Goal: Task Accomplishment & Management: Manage account settings

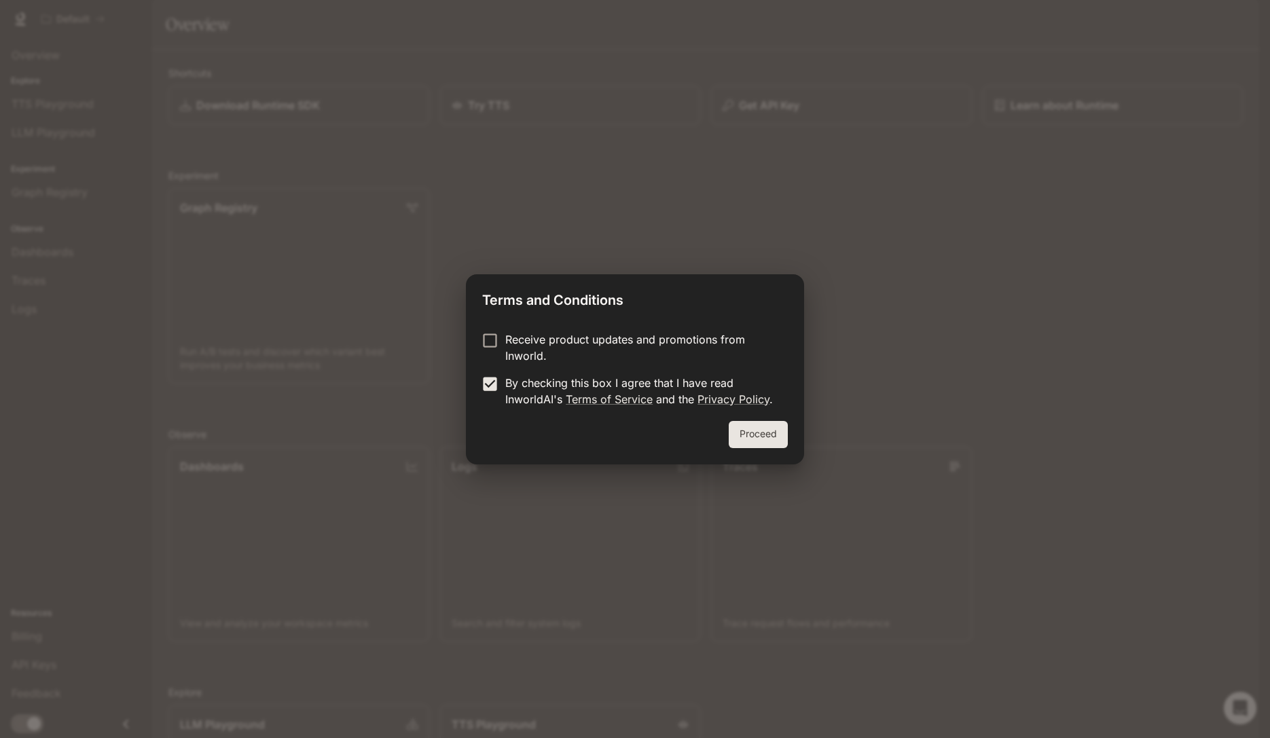
click at [755, 437] on button "Proceed" at bounding box center [758, 434] width 59 height 27
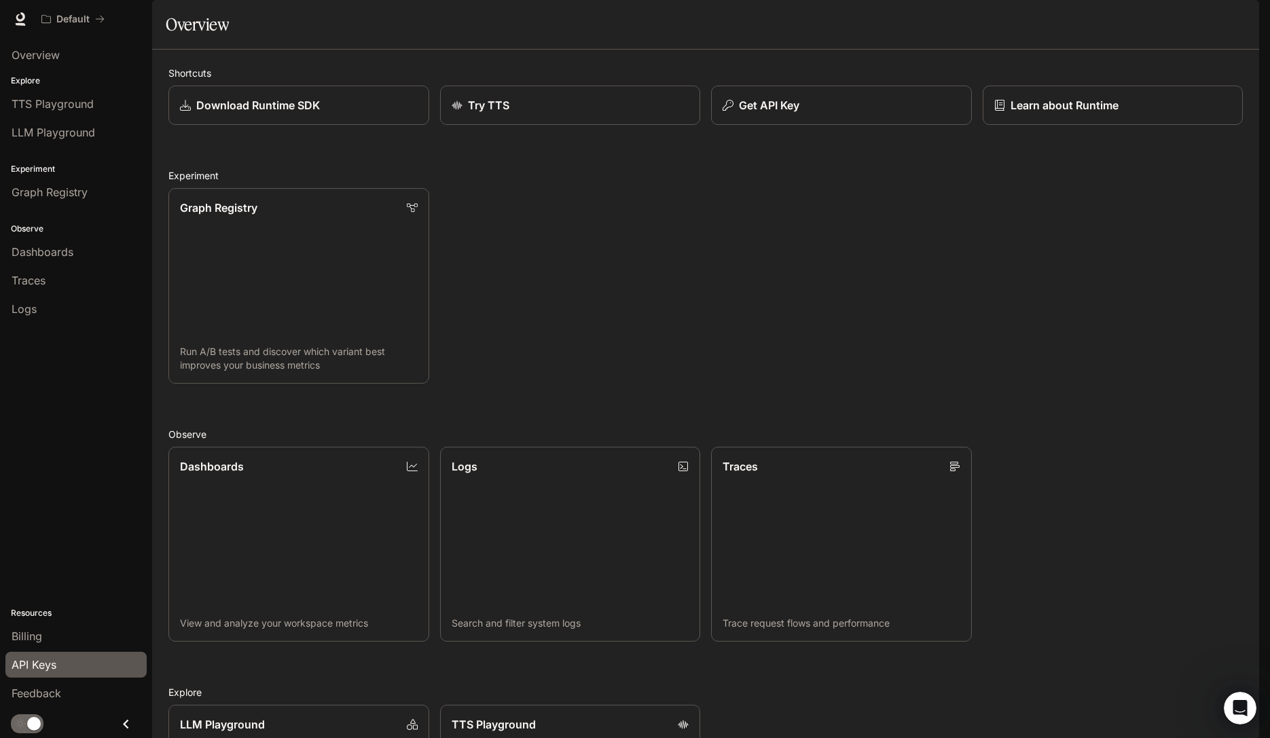
click at [30, 669] on span "API Keys" at bounding box center [34, 665] width 45 height 16
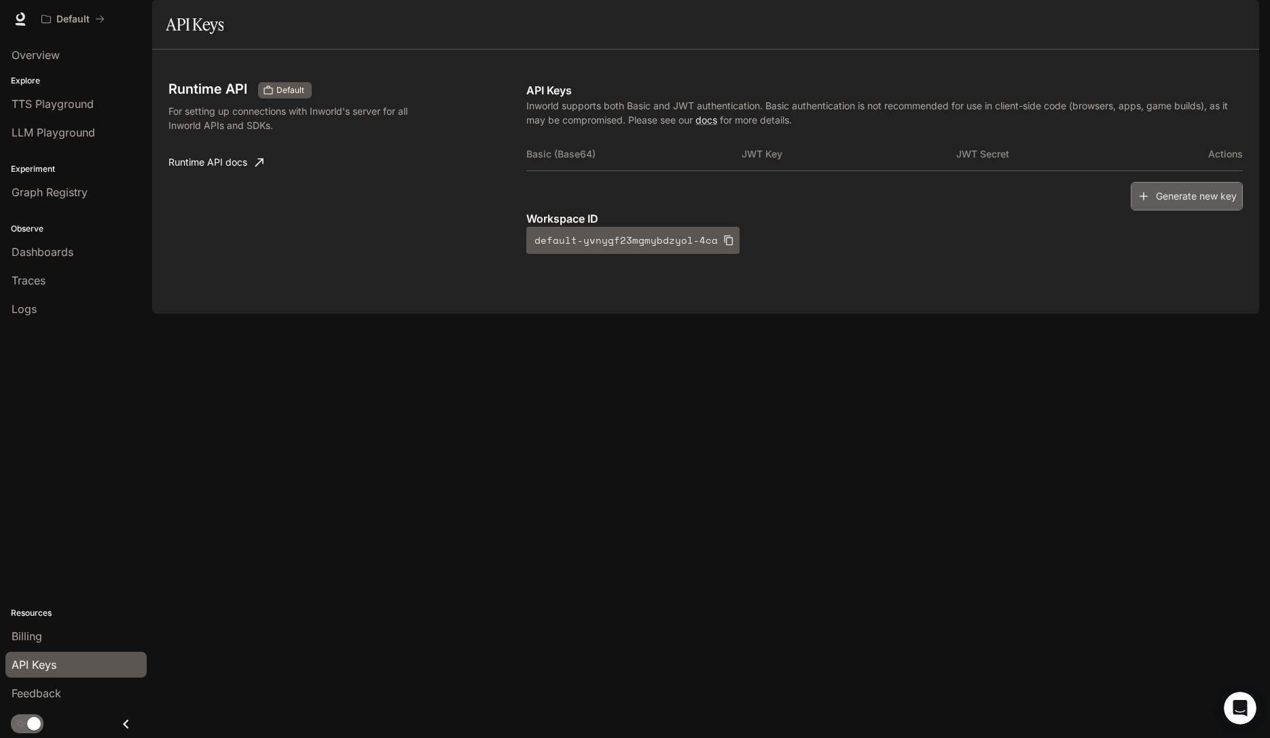
click at [1196, 211] on button "Generate new key" at bounding box center [1187, 196] width 112 height 29
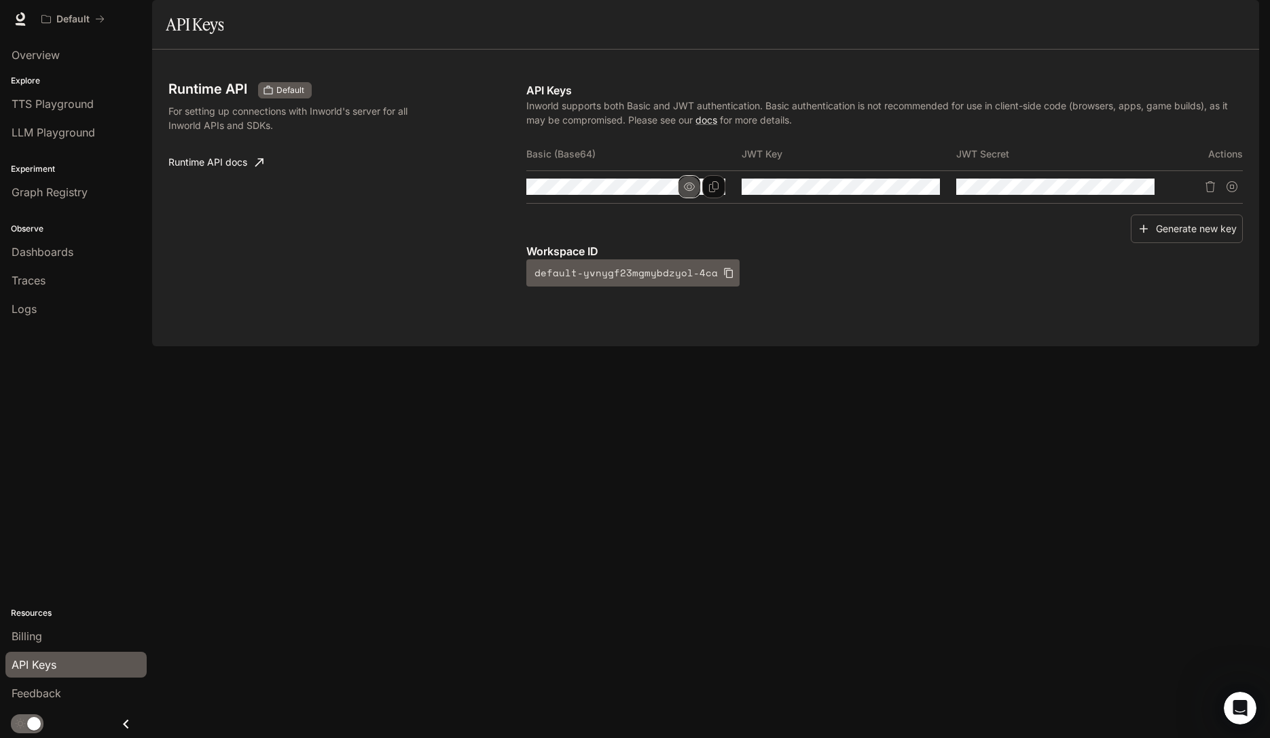
click at [687, 191] on icon "button" at bounding box center [689, 187] width 11 height 8
click at [714, 192] on icon "Copy Basic (Base64)" at bounding box center [714, 186] width 10 height 11
click at [931, 192] on icon "Copy Key" at bounding box center [928, 186] width 11 height 11
click at [1140, 192] on icon "Copy Secret" at bounding box center [1144, 186] width 10 height 11
click at [739, 346] on div "Runtime API Default For setting up connections with Inworld's server for all In…" at bounding box center [705, 198] width 1107 height 297
